Goal: Information Seeking & Learning: Learn about a topic

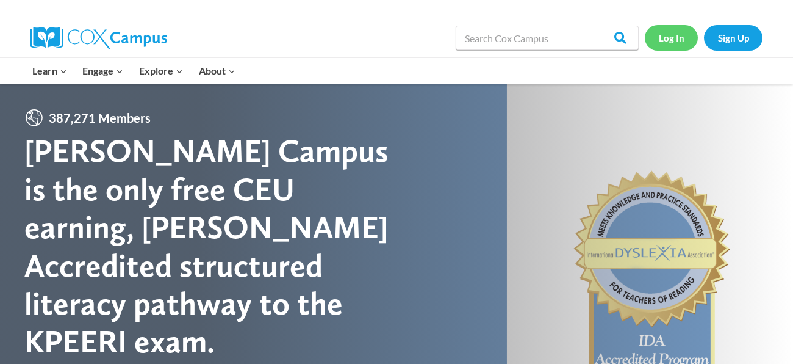
click at [662, 44] on link "Log In" at bounding box center [671, 37] width 53 height 25
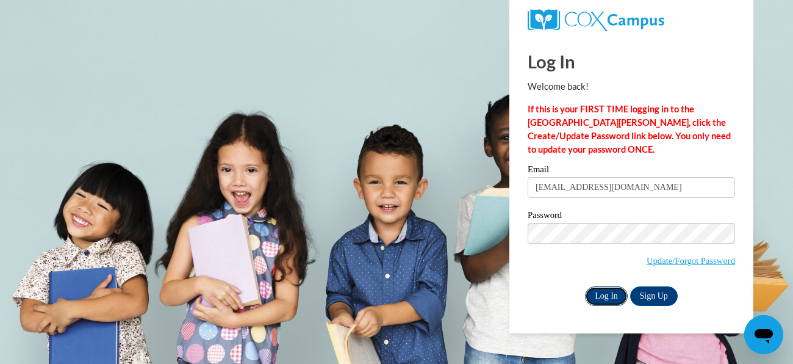
click at [610, 299] on input "Log In" at bounding box center [606, 296] width 43 height 20
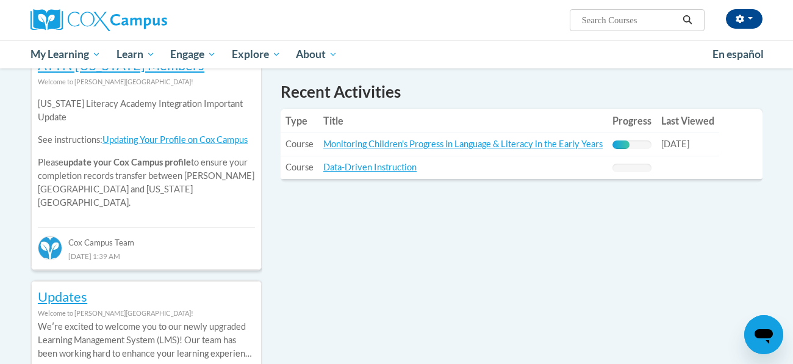
scroll to position [428, 0]
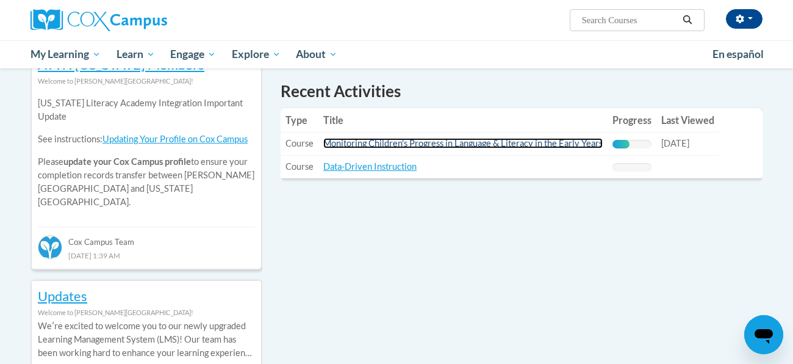
click at [499, 145] on link "Monitoring Children's Progress in Language & Literacy in the Early Years" at bounding box center [462, 143] width 279 height 10
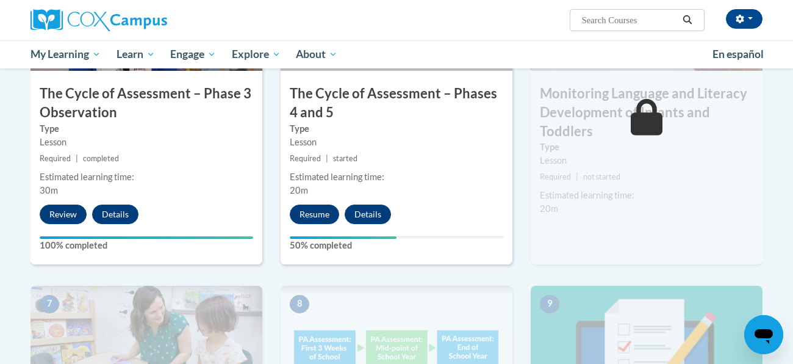
scroll to position [739, 0]
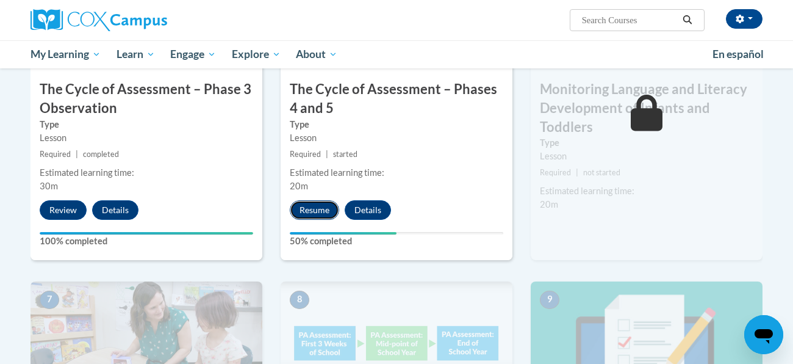
click at [307, 206] on button "Resume" at bounding box center [314, 210] width 49 height 20
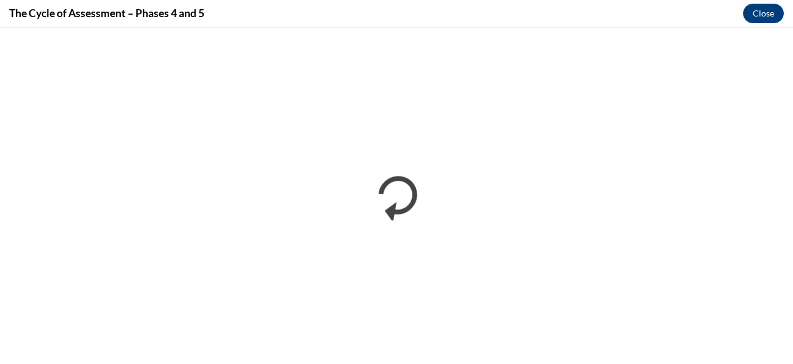
scroll to position [0, 0]
